Goal: Transaction & Acquisition: Purchase product/service

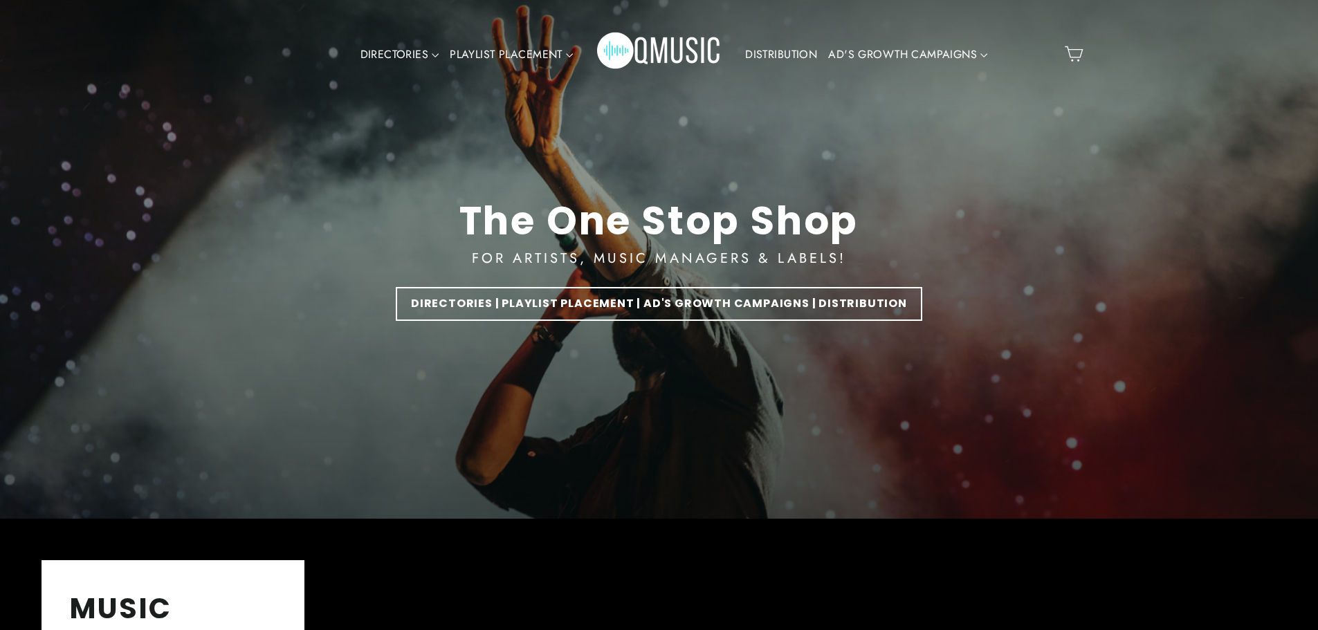
click at [646, 129] on div "The One Stop Shop FOR ARTISTS, MUSIC MANAGERS & LABELS! DIRECTORIES | PLAYLIST …" at bounding box center [659, 259] width 844 height 519
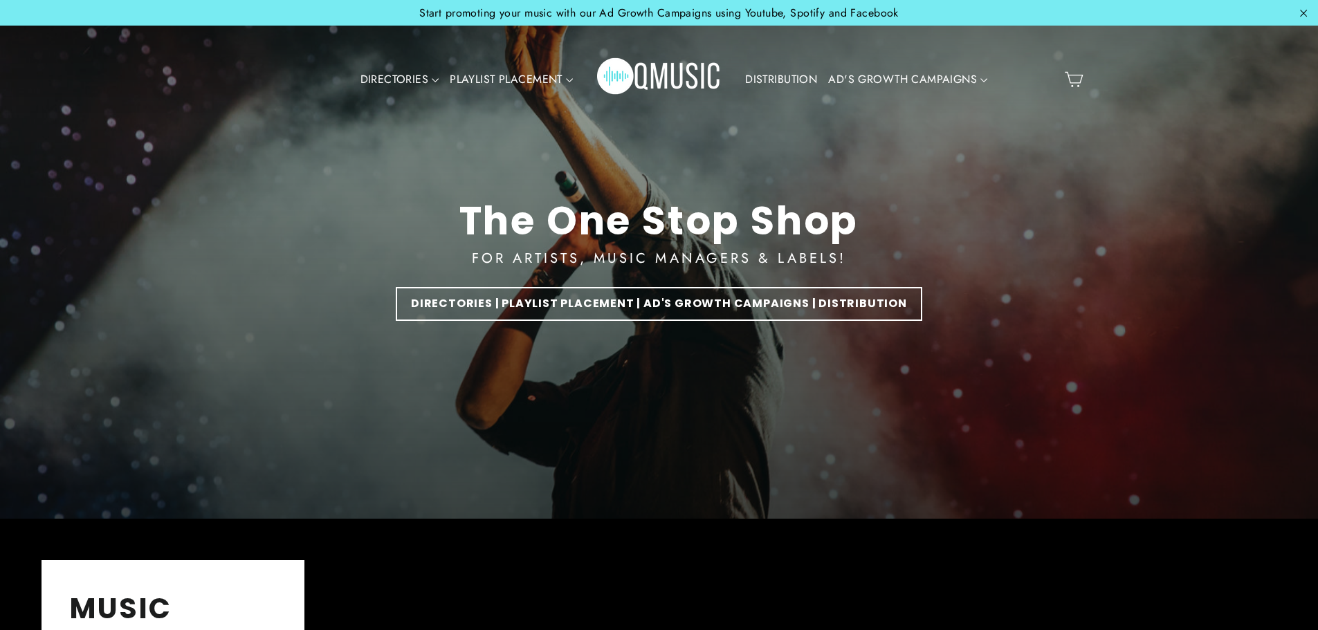
click at [781, 73] on link "DISTRIBUTION" at bounding box center [781, 80] width 83 height 32
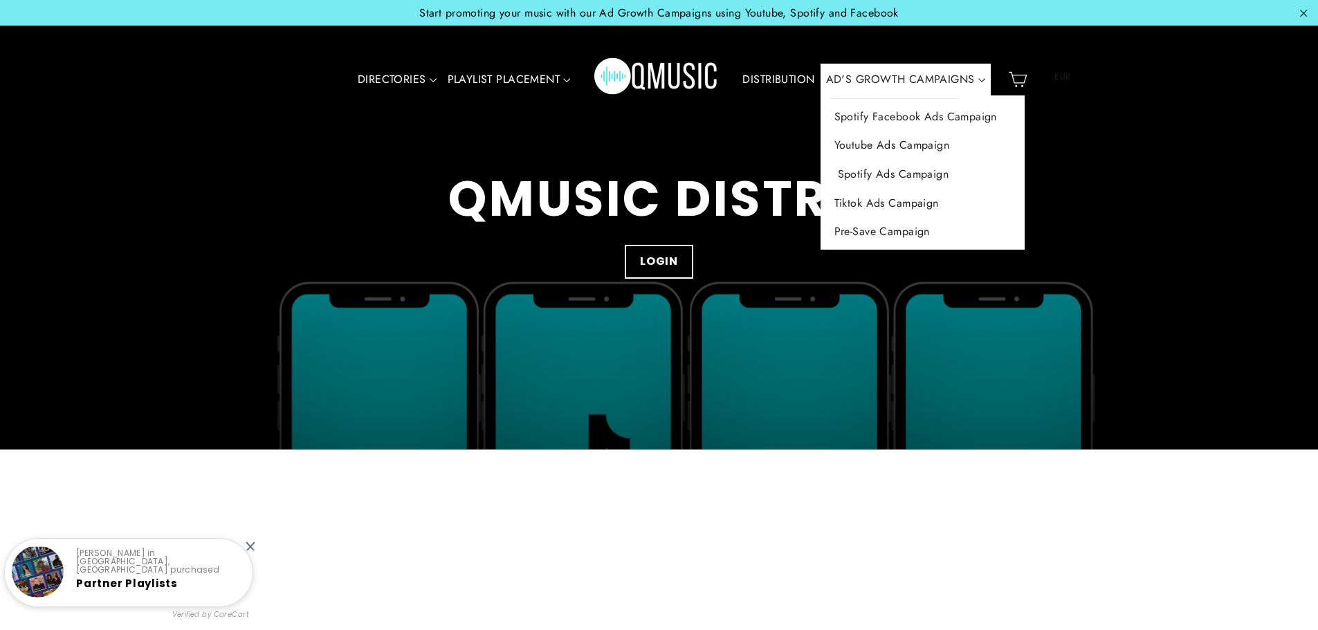
click at [866, 176] on link "Spotify Ads Campaign" at bounding box center [923, 174] width 204 height 29
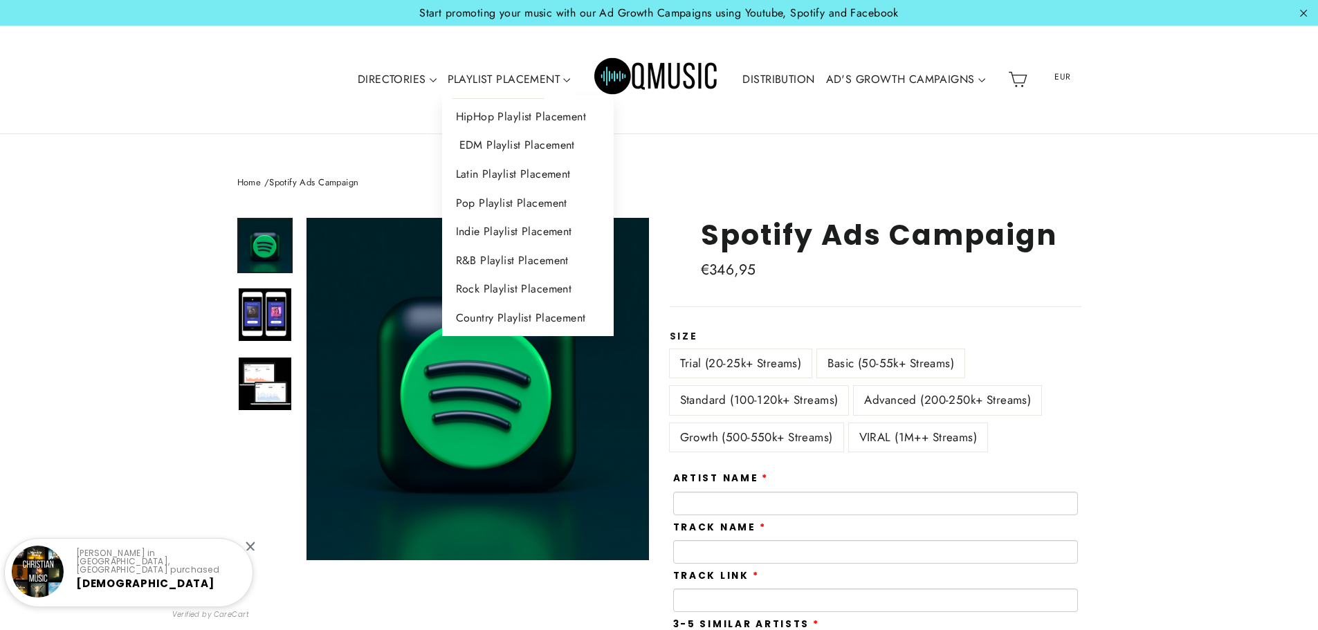
click at [515, 151] on link "EDM Playlist Placement" at bounding box center [528, 145] width 172 height 29
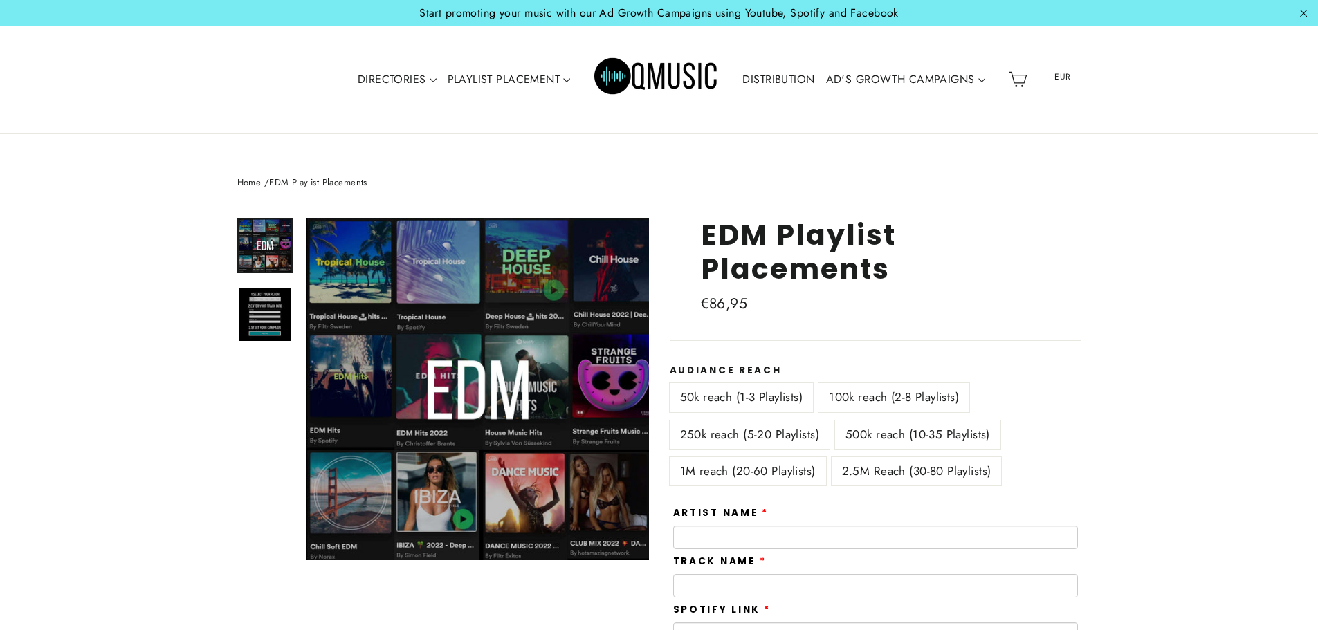
click at [889, 435] on label "500k reach (10-35 Playlists)" at bounding box center [917, 435] width 165 height 28
click at [875, 464] on label "2.5M Reach (30-80 Playlists)" at bounding box center [917, 471] width 170 height 28
click at [716, 398] on label "50k reach (1-3 Playlists)" at bounding box center [742, 397] width 144 height 28
drag, startPoint x: 897, startPoint y: 165, endPoint x: 886, endPoint y: 33, distance: 132.0
click at [896, 165] on div "**********" at bounding box center [659, 540] width 1318 height 812
